Goal: Task Accomplishment & Management: Complete application form

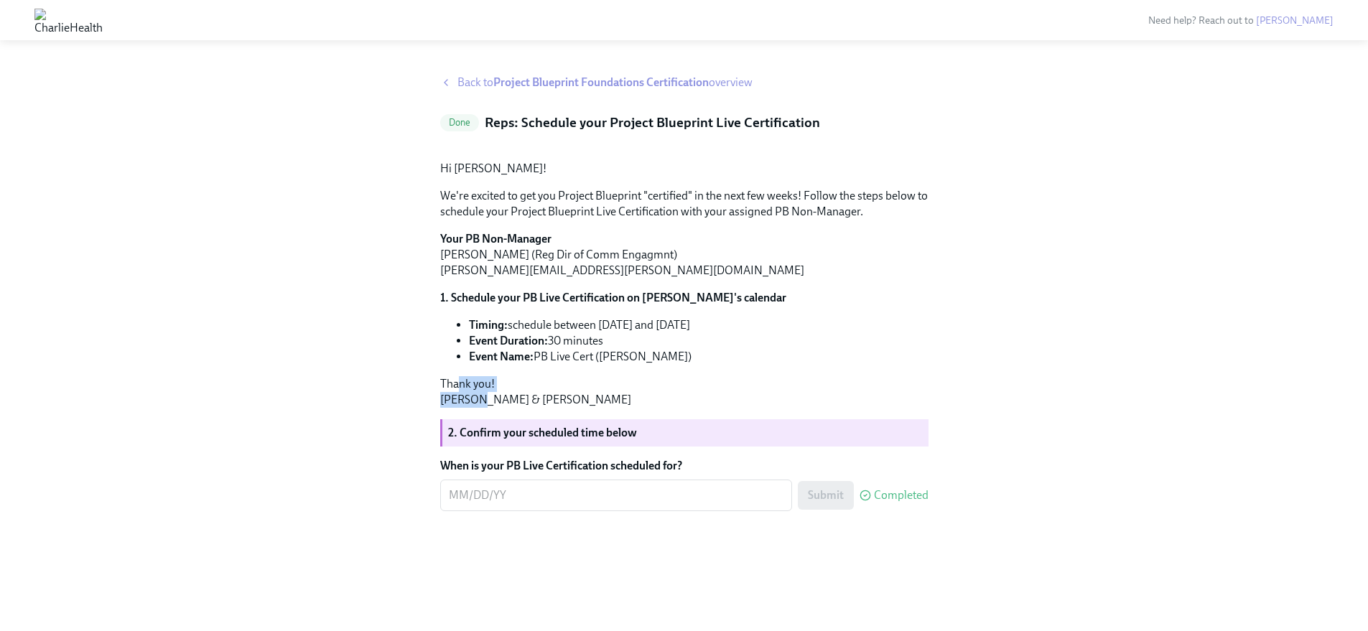
scroll to position [68, 0]
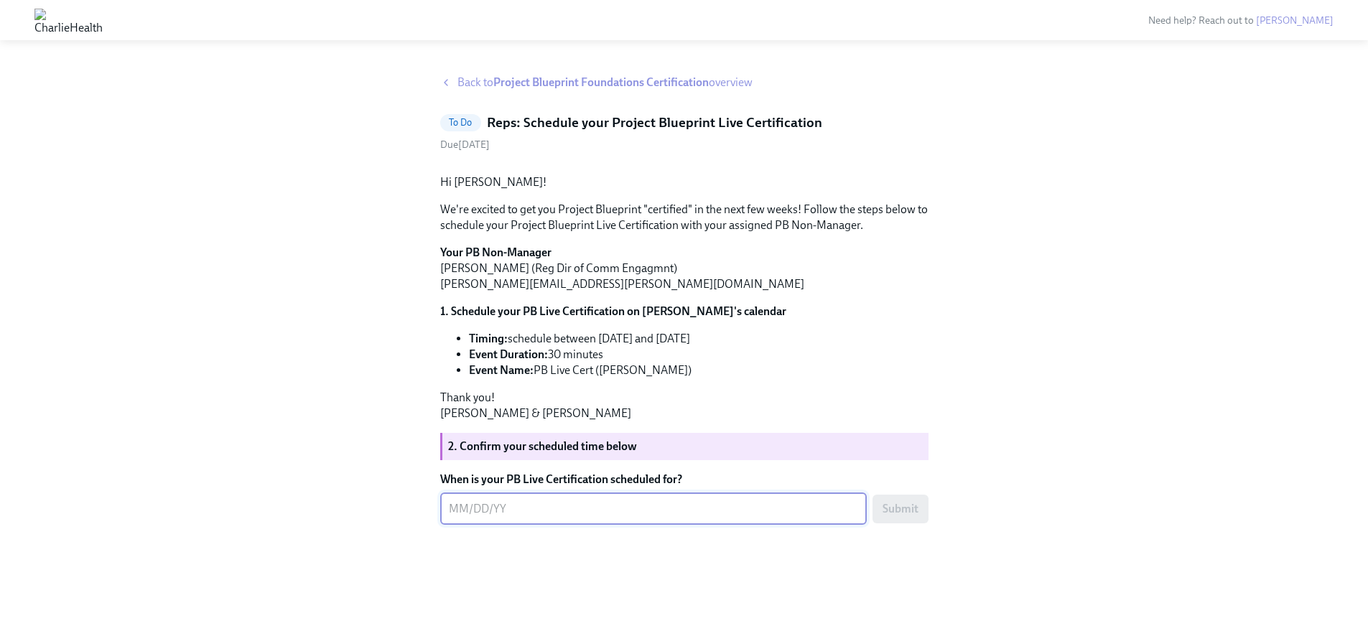
scroll to position [81, 0]
click at [464, 518] on textarea "When is your PB Live Certification scheduled for?" at bounding box center [653, 509] width 409 height 17
click at [478, 518] on textarea "When is your PB Live Certification scheduled for?" at bounding box center [653, 509] width 409 height 17
type textarea "[DATE]"
click at [880, 524] on button "Submit" at bounding box center [901, 509] width 56 height 29
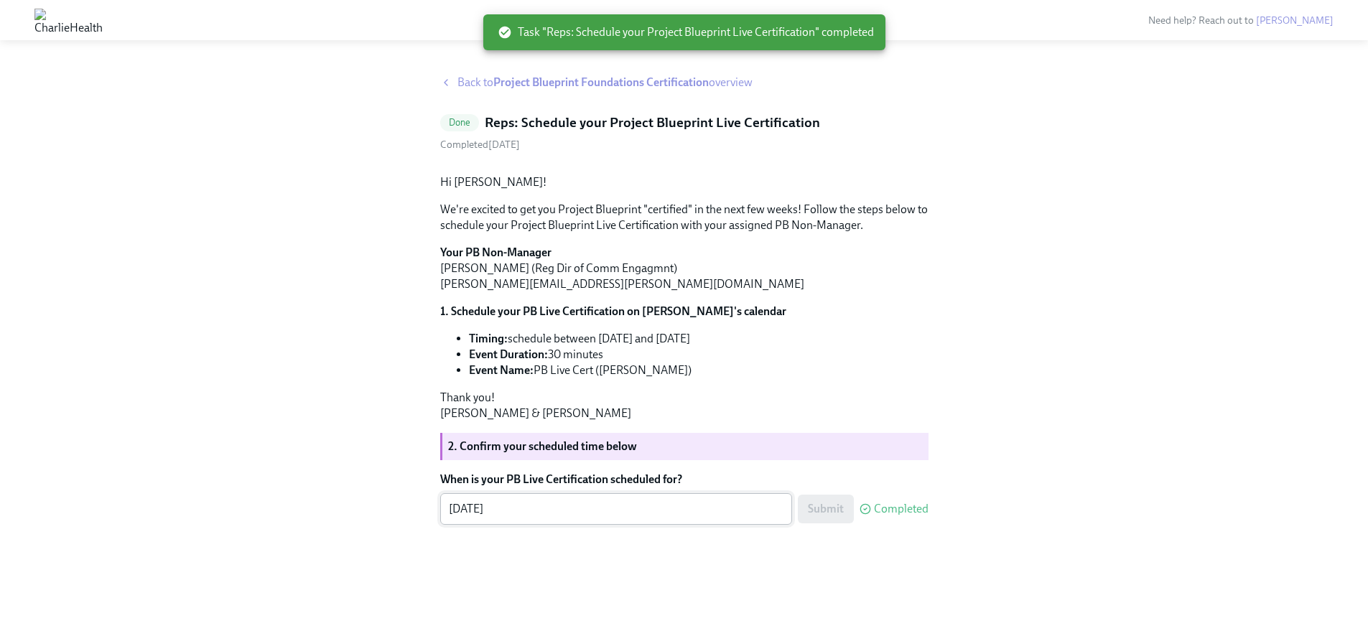
click at [520, 518] on textarea "[DATE]" at bounding box center [616, 509] width 335 height 17
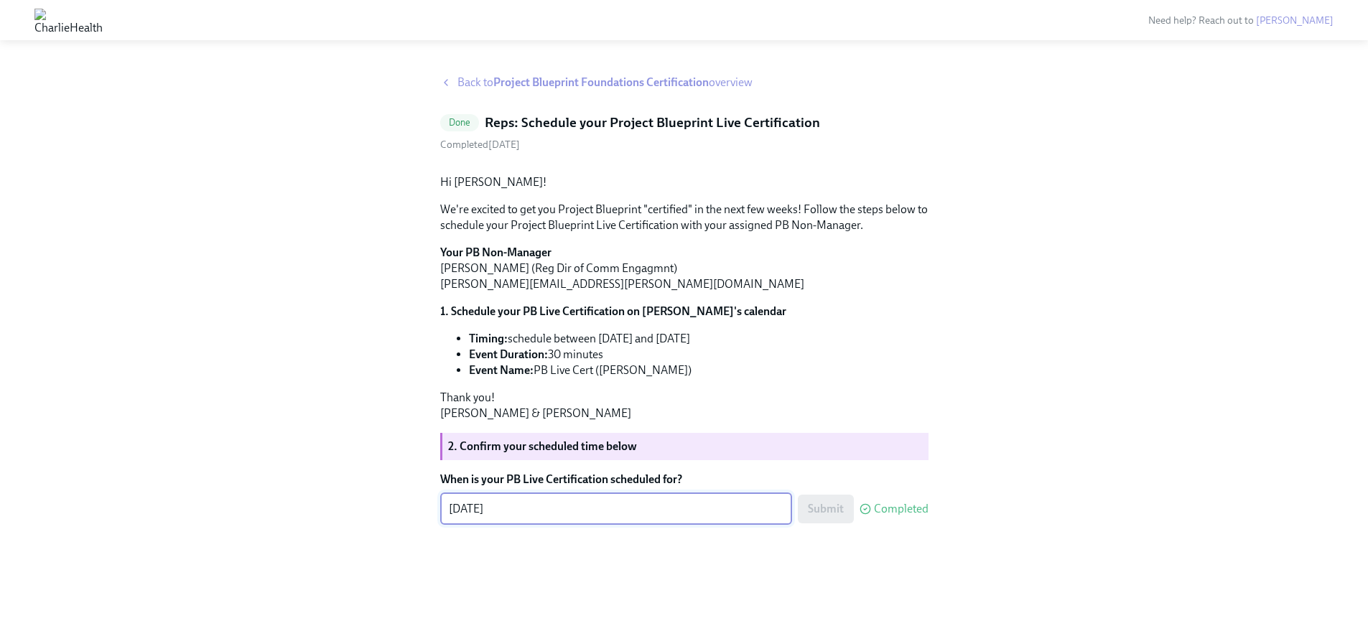
click at [506, 453] on strong "2. Confirm your scheduled time below" at bounding box center [542, 447] width 189 height 14
click at [482, 76] on span "Back to Project Blueprint Foundations Certification overview" at bounding box center [605, 83] width 295 height 16
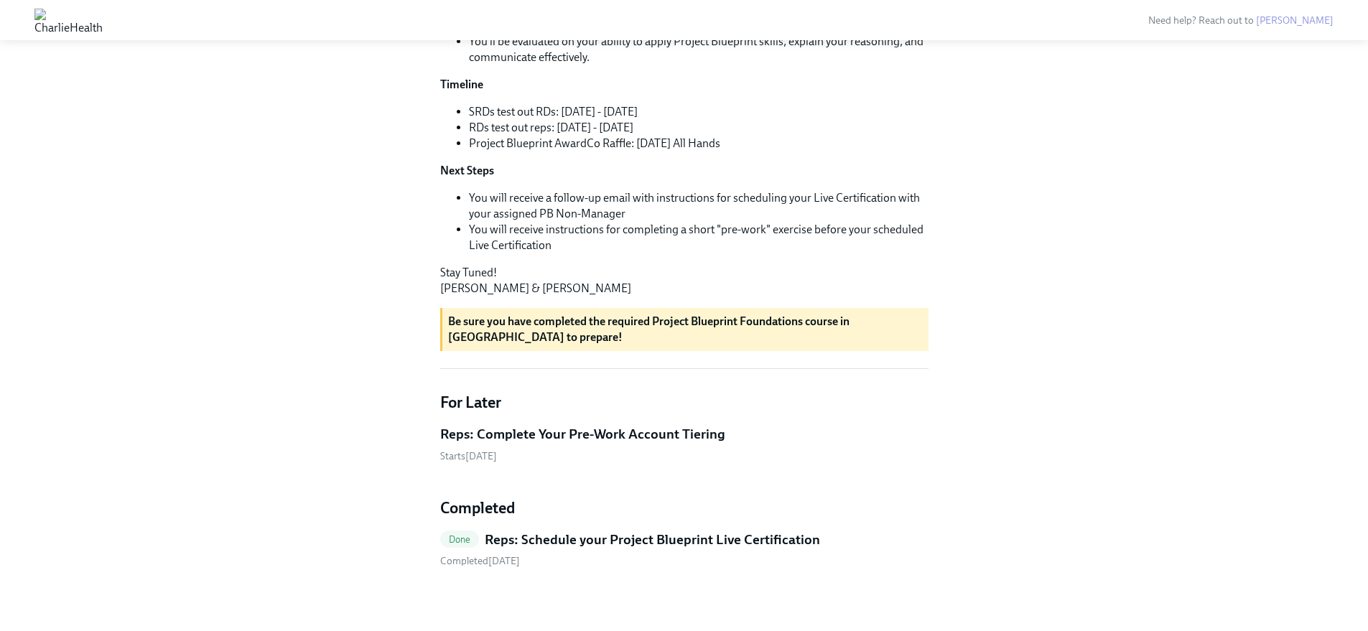
scroll to position [1, 0]
